Goal: Task Accomplishment & Management: Use online tool/utility

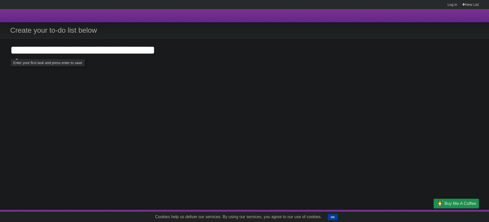
type input "**********"
click input "**********" at bounding box center [0, 0] width 0 height 0
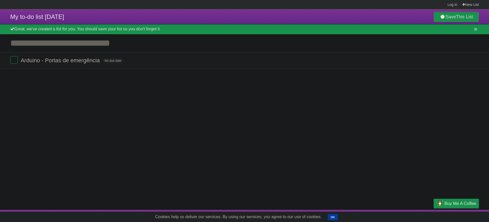
click at [110, 125] on article "My to-do list [DATE] Save This List Great, we've created a list for you. You sh…" at bounding box center [244, 109] width 489 height 200
